Goal: Task Accomplishment & Management: Manage account settings

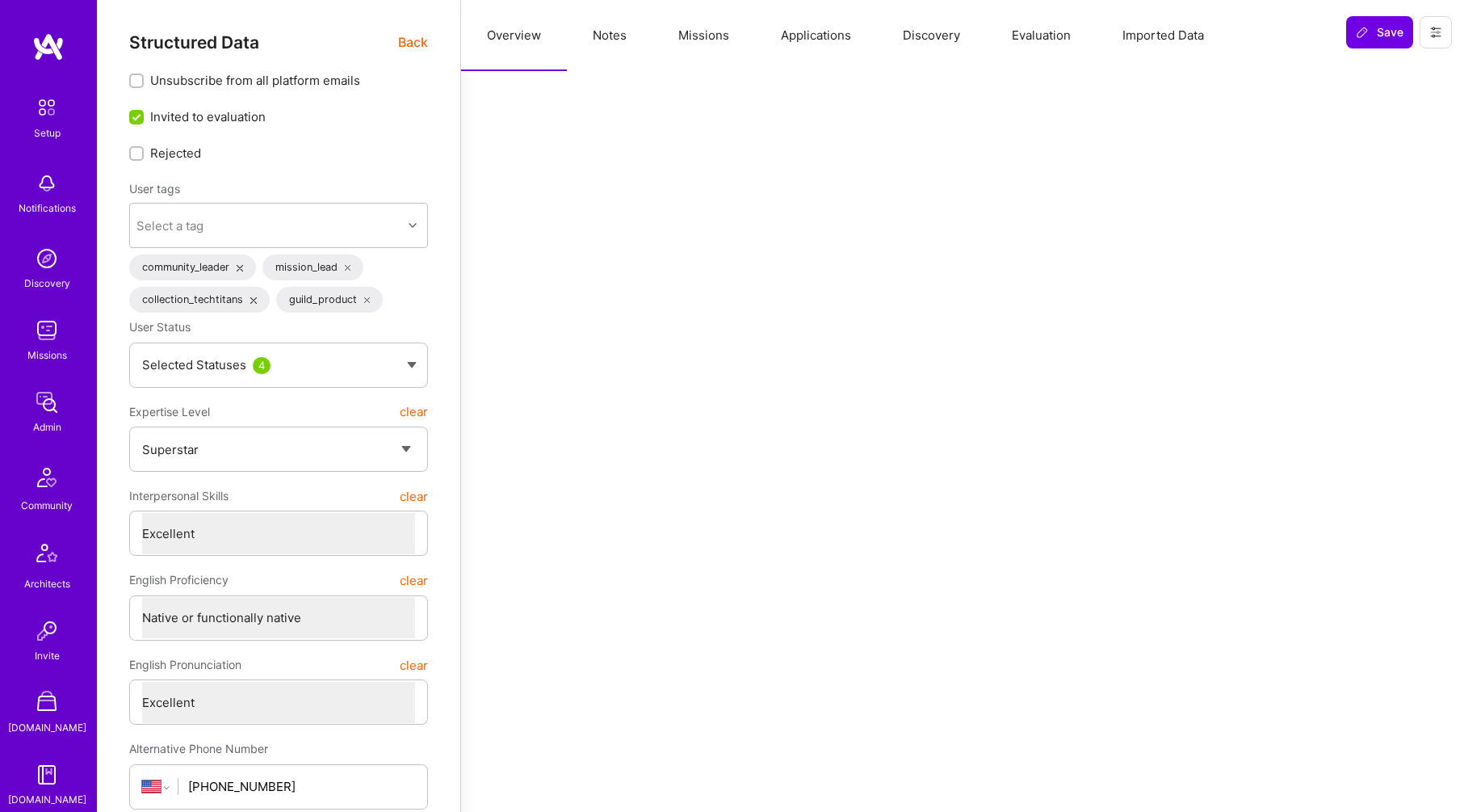
select select "7"
select select "US"
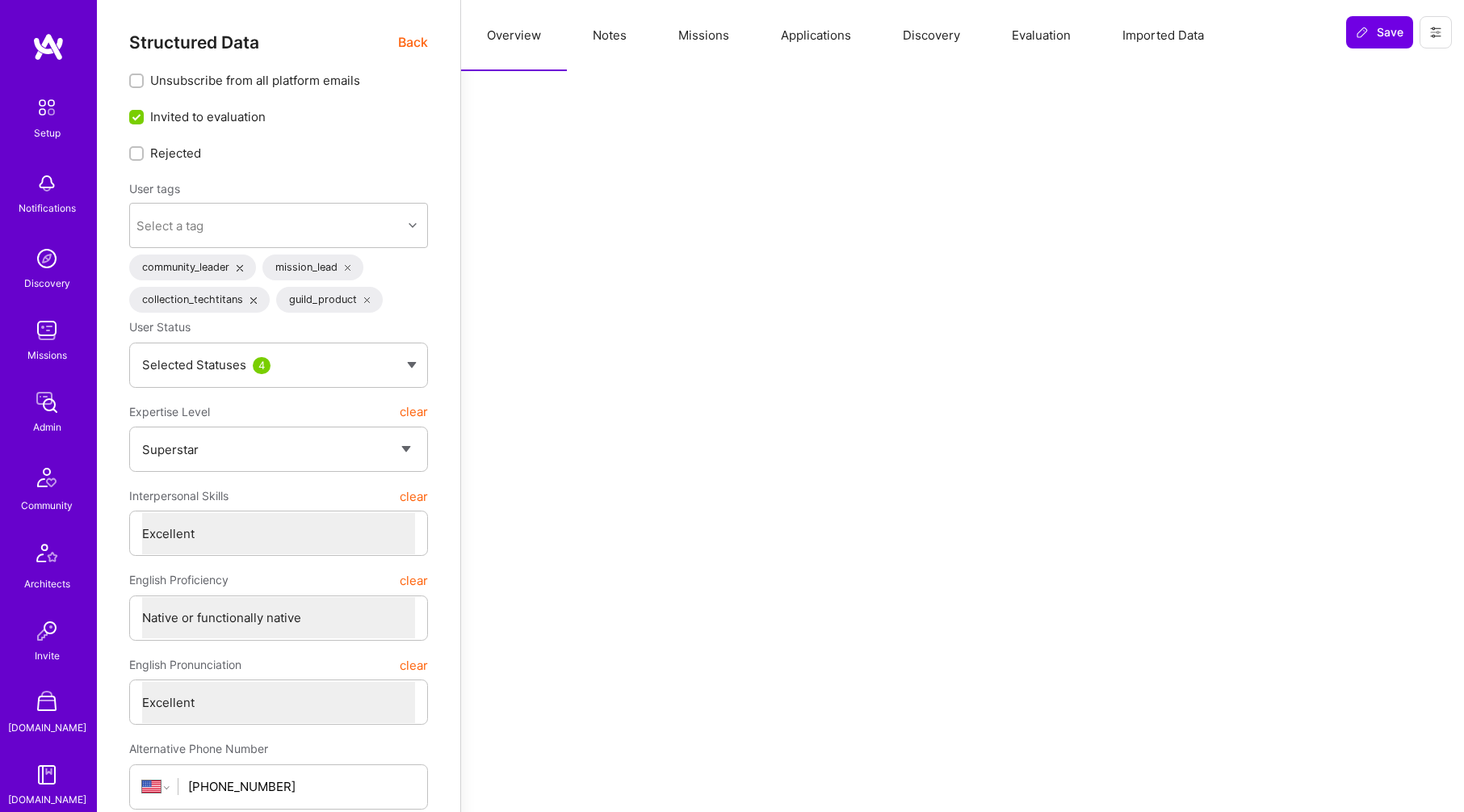
select select "Right Now"
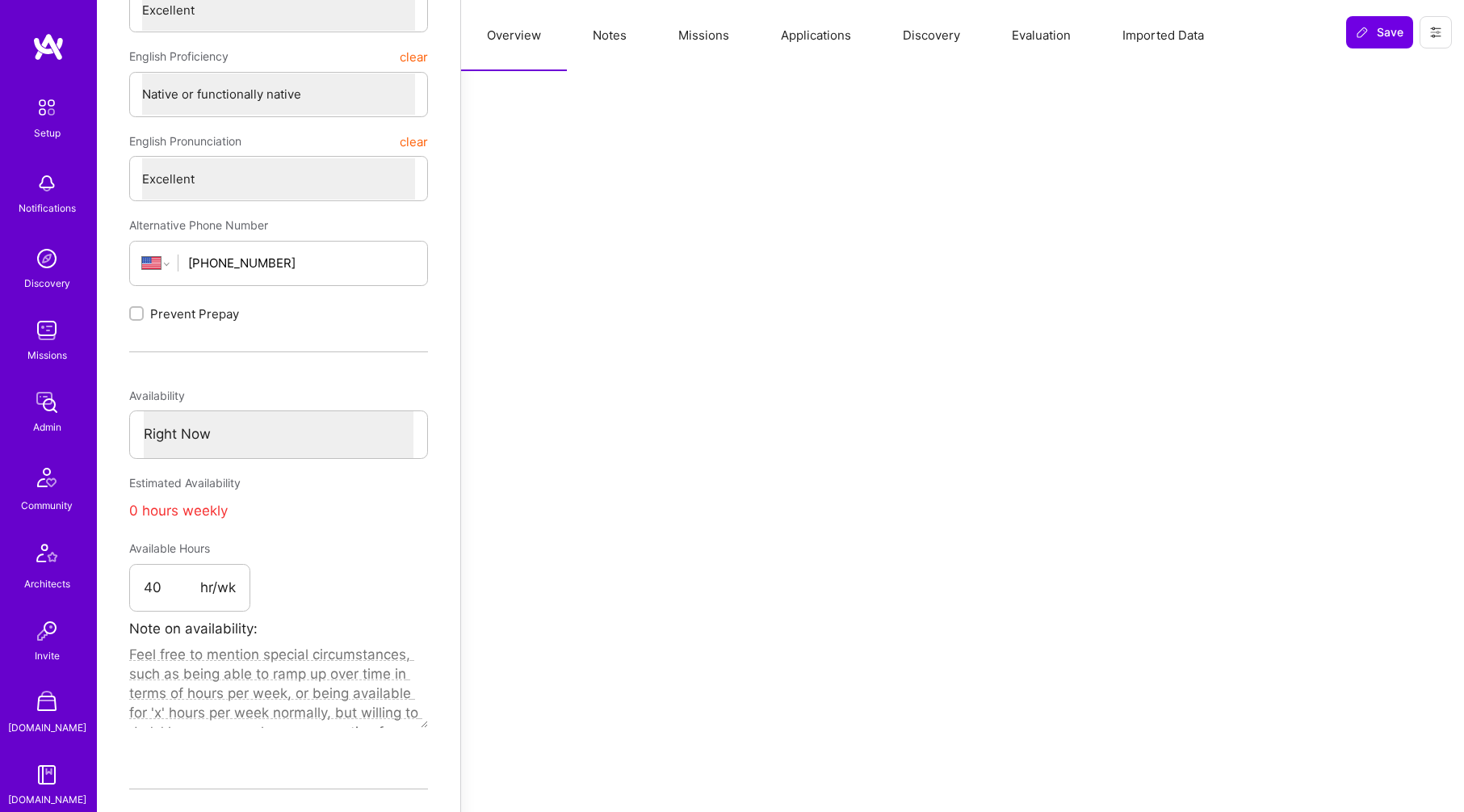
scroll to position [296, 0]
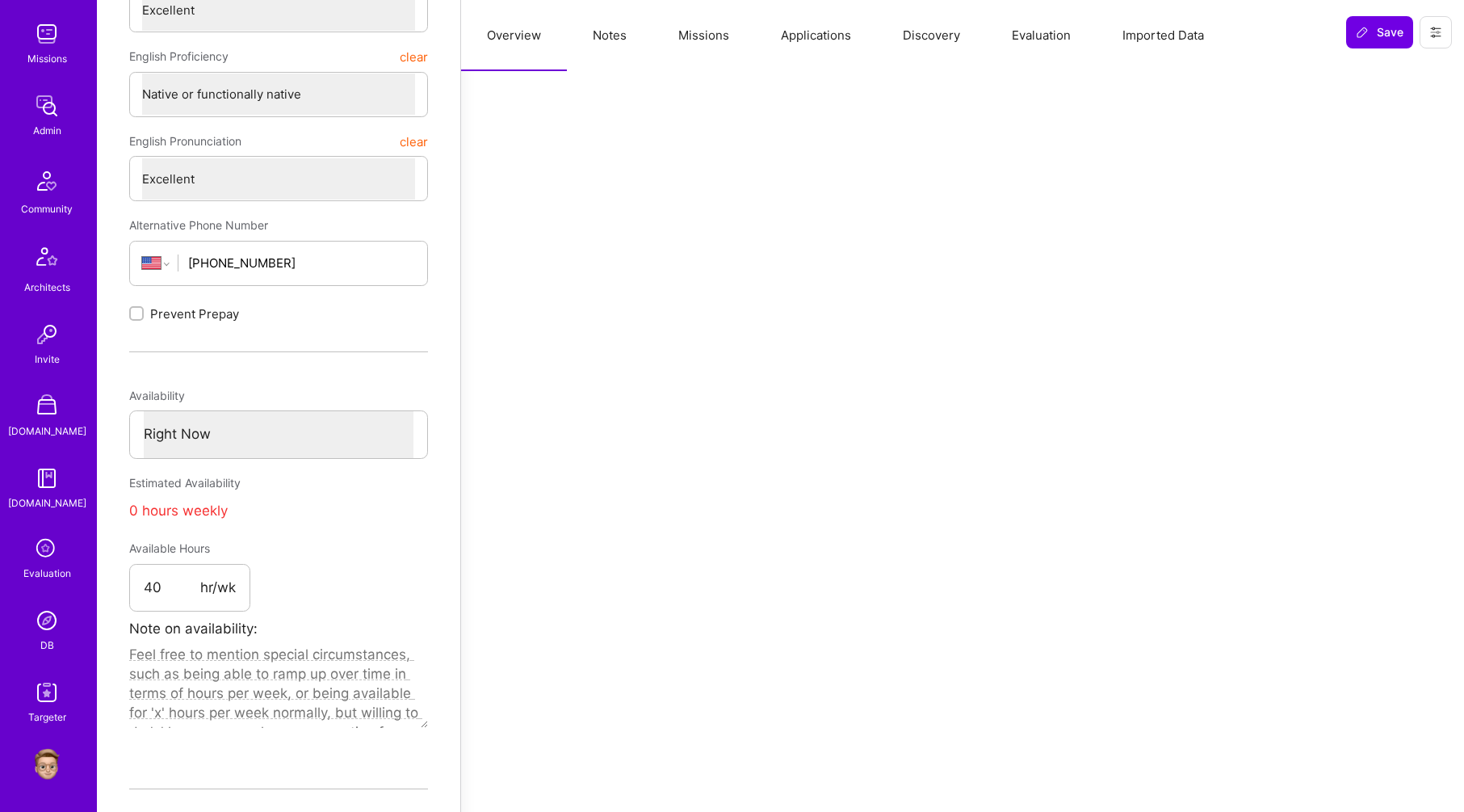
click at [41, 613] on img at bounding box center [47, 620] width 32 height 32
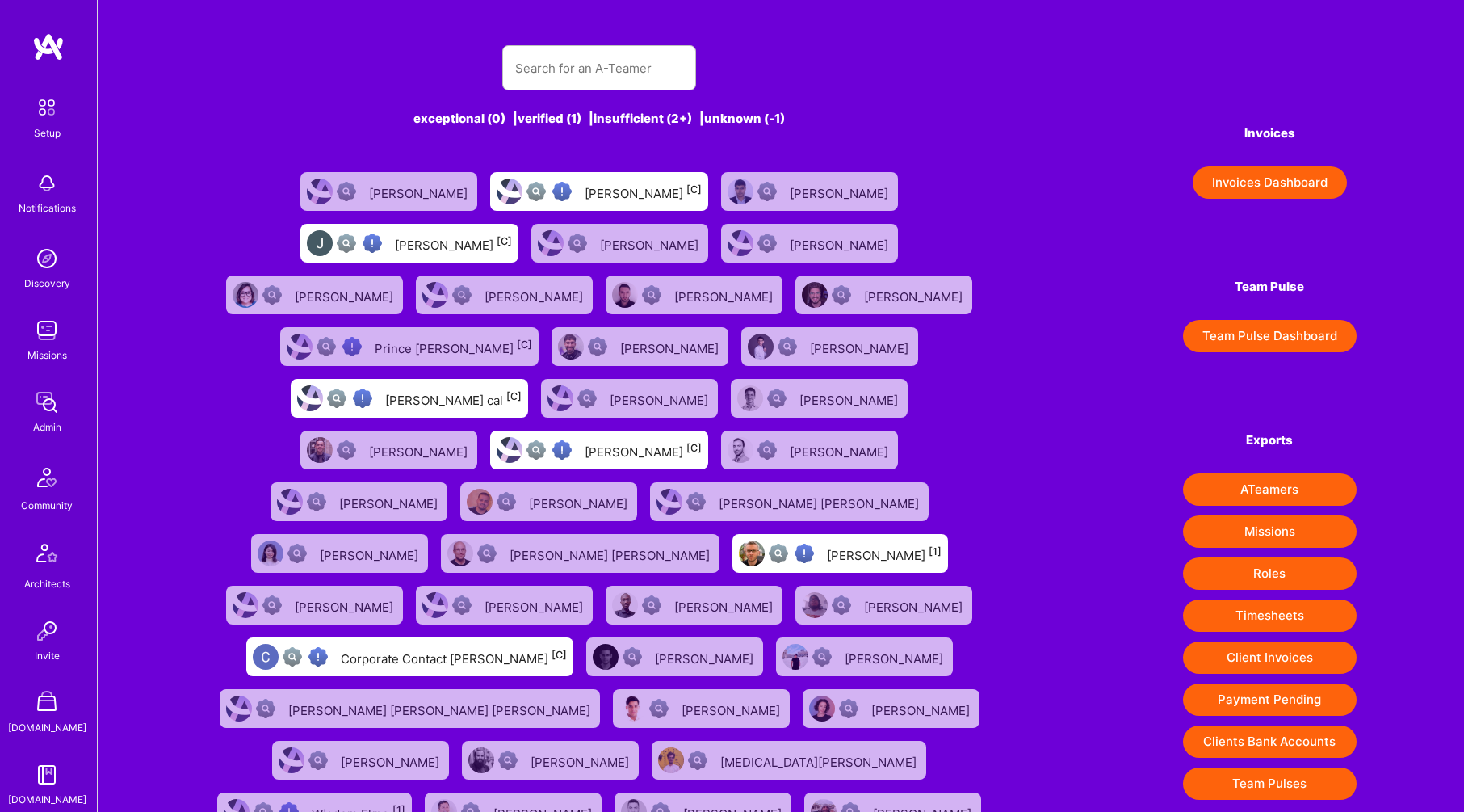
scroll to position [296, 0]
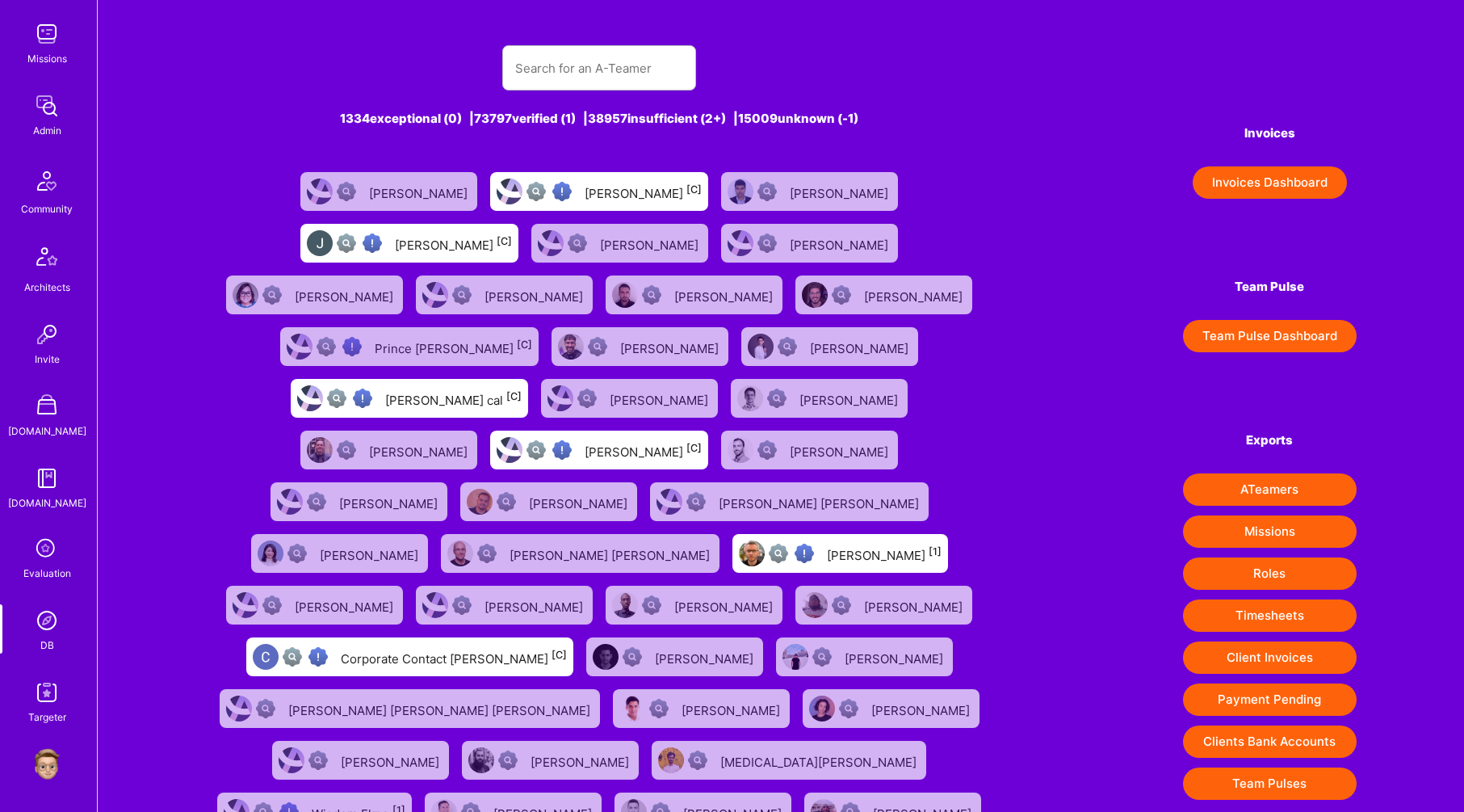
click at [46, 769] on img at bounding box center [47, 764] width 32 height 32
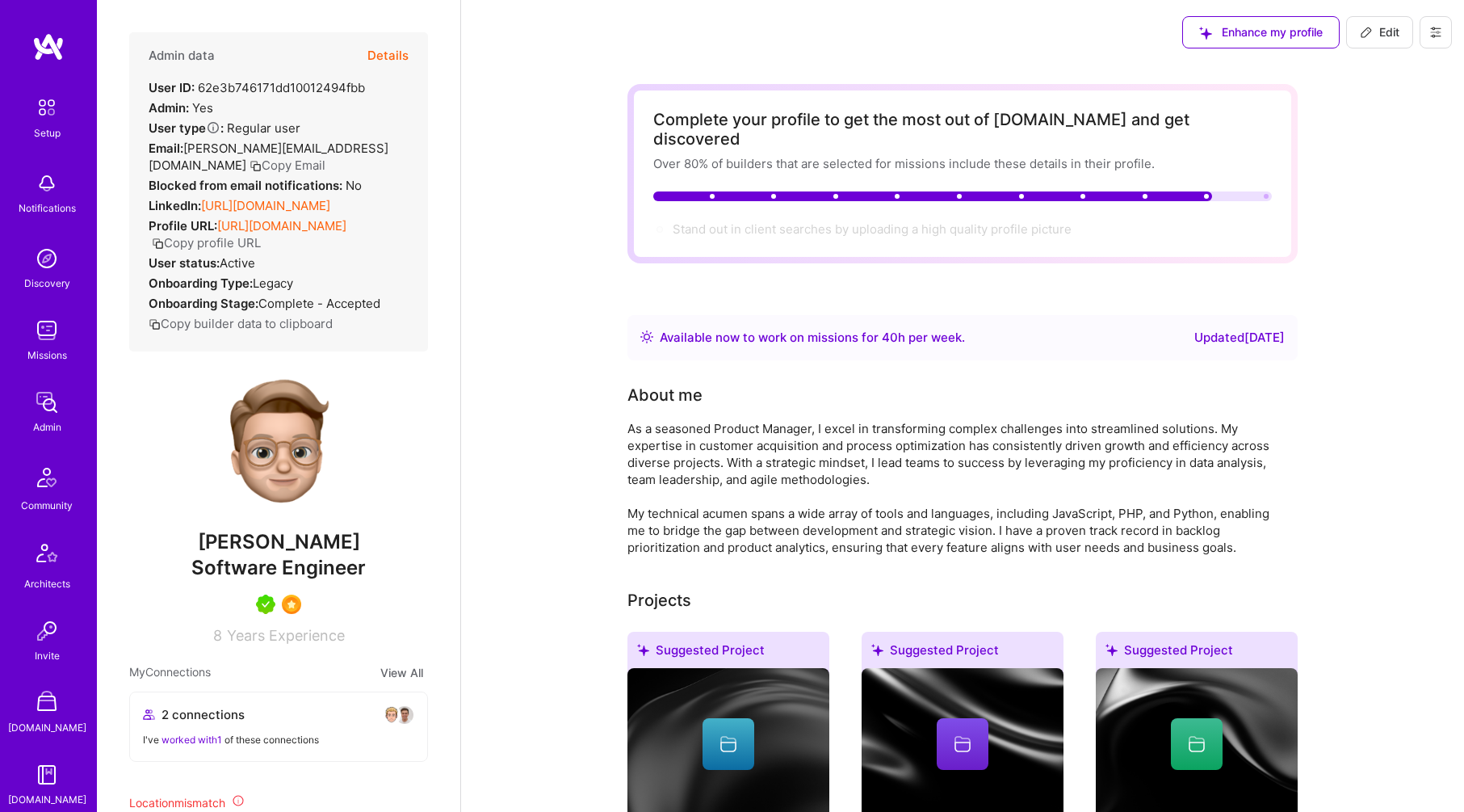
click at [389, 52] on button "Details" at bounding box center [387, 56] width 41 height 47
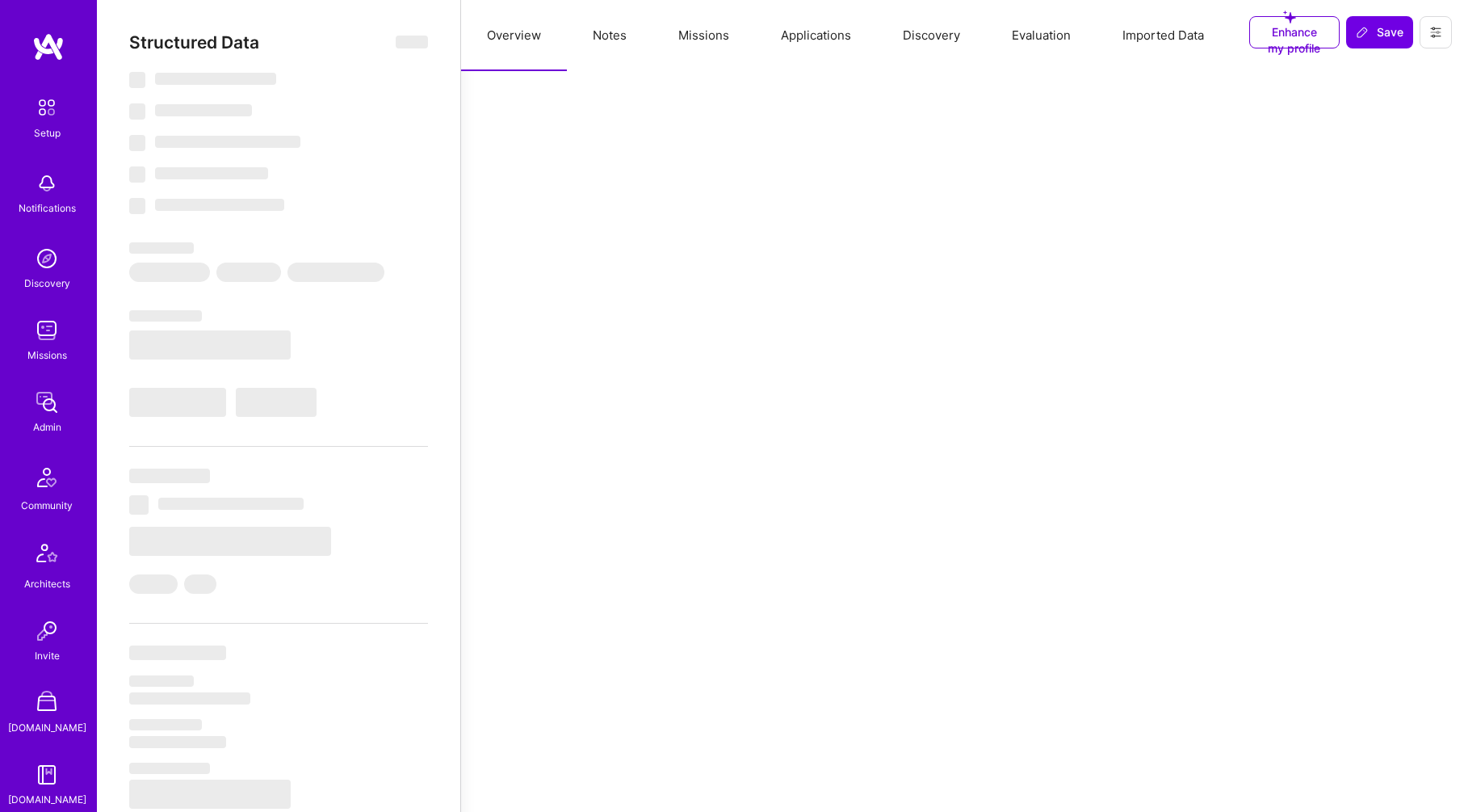
type textarea "x"
select select "Right Now"
select select "5"
select select "7"
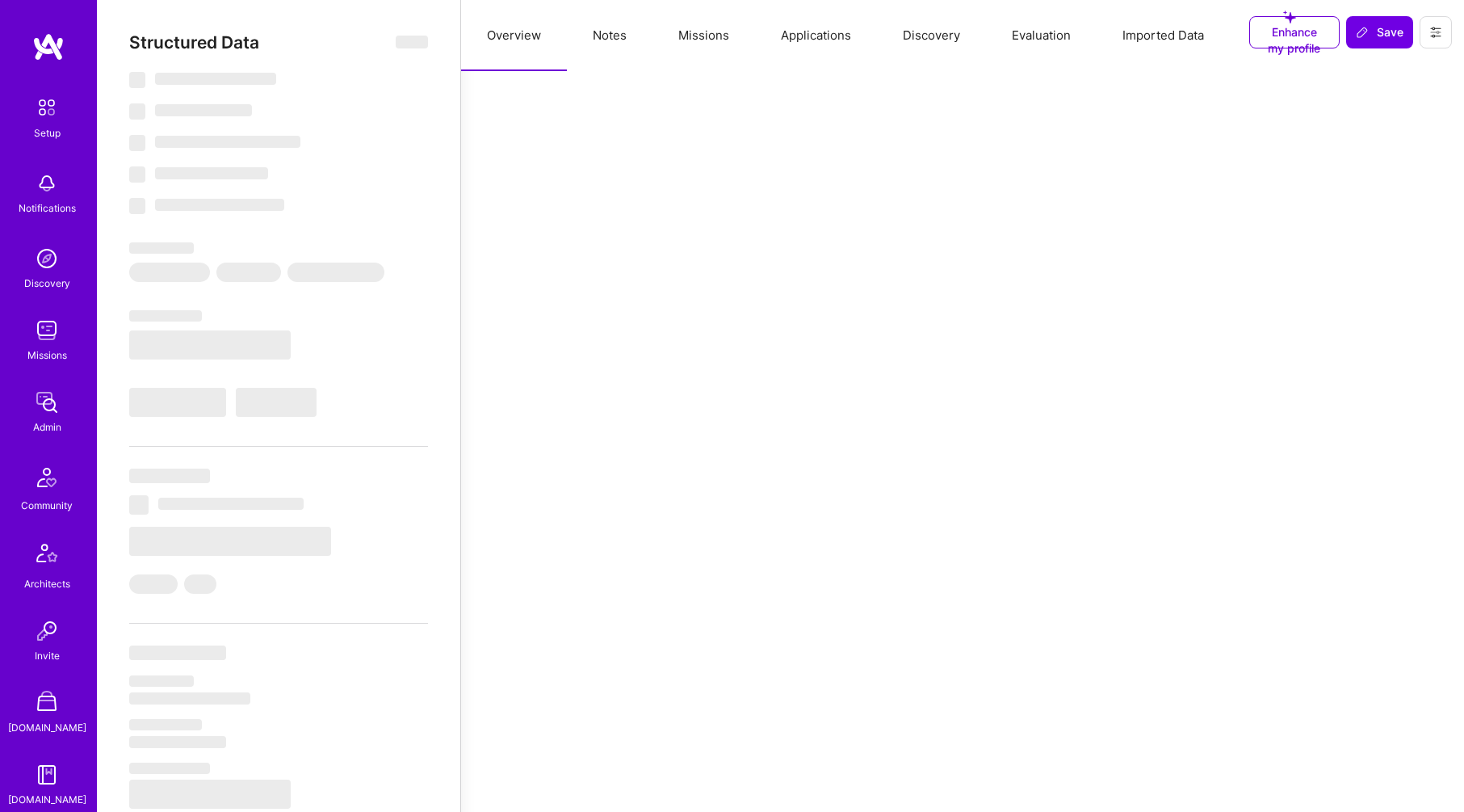
select select "7"
select select "US"
